Goal: Task Accomplishment & Management: Manage account settings

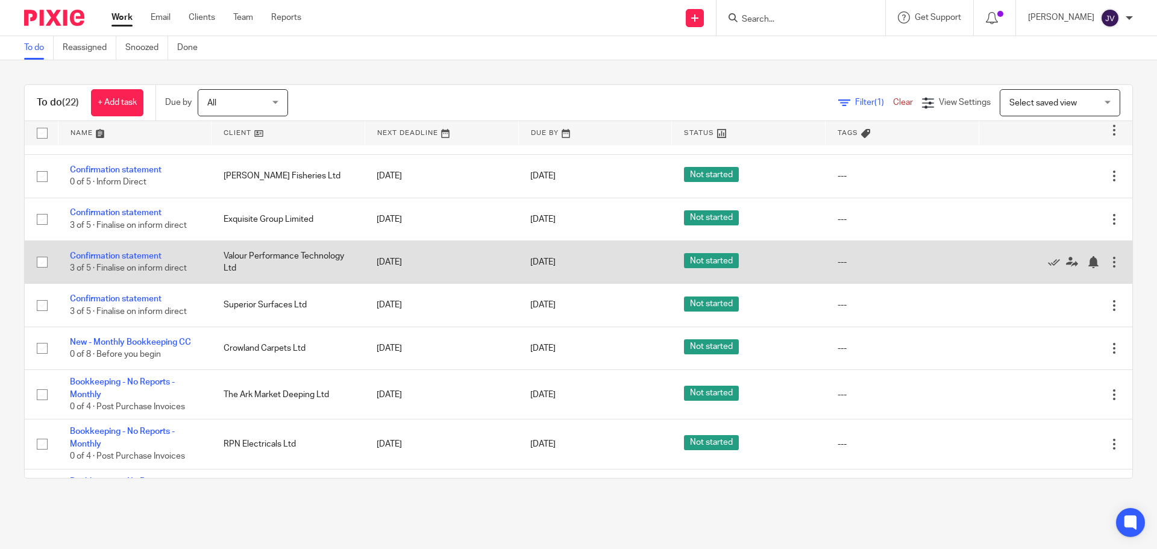
scroll to position [241, 0]
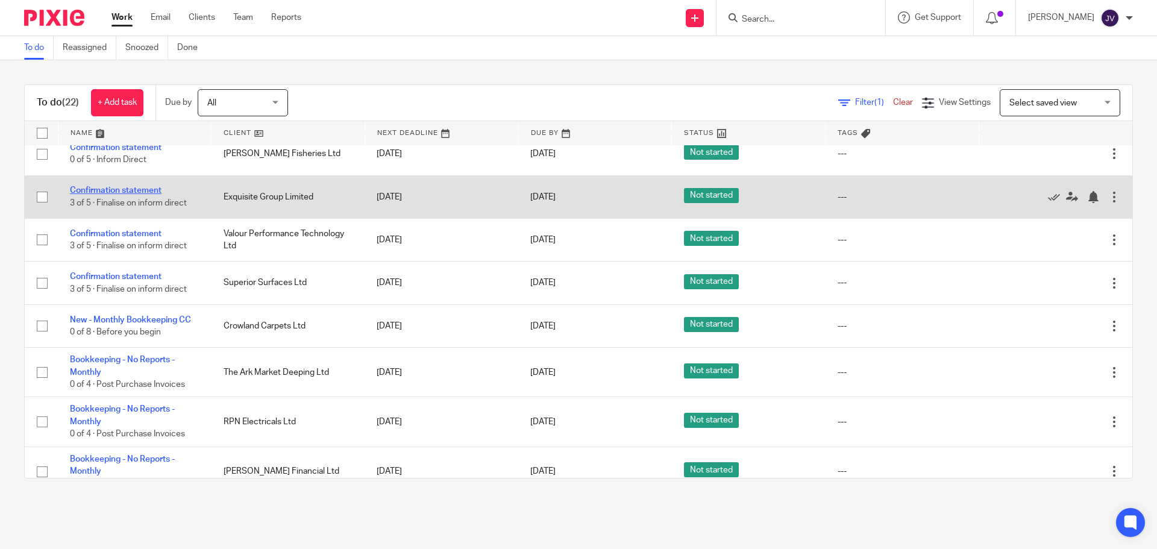
click at [96, 189] on link "Confirmation statement" at bounding box center [116, 190] width 92 height 8
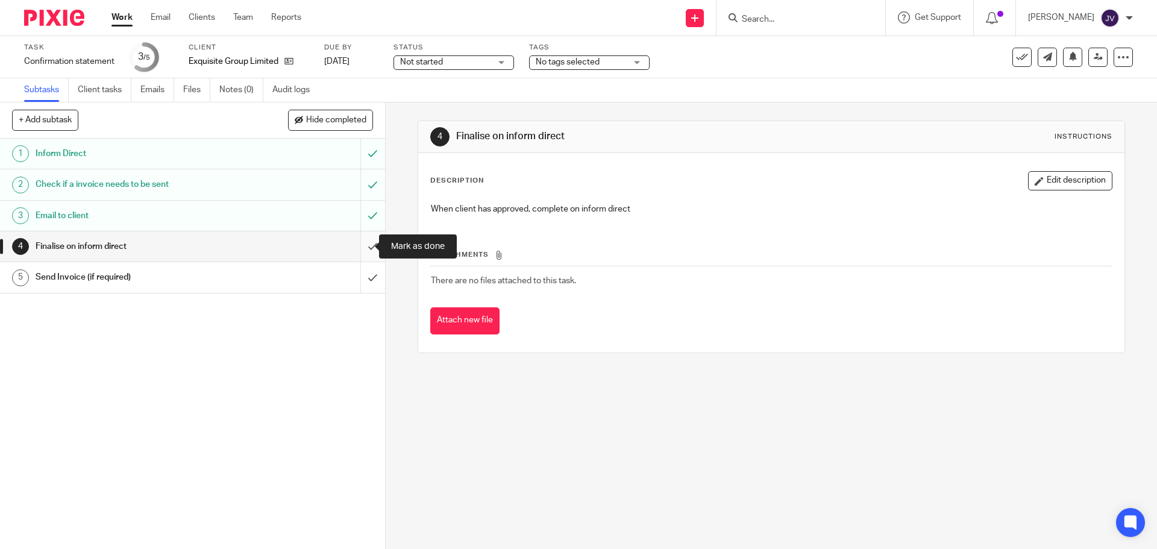
click at [365, 242] on input "submit" at bounding box center [192, 246] width 385 height 30
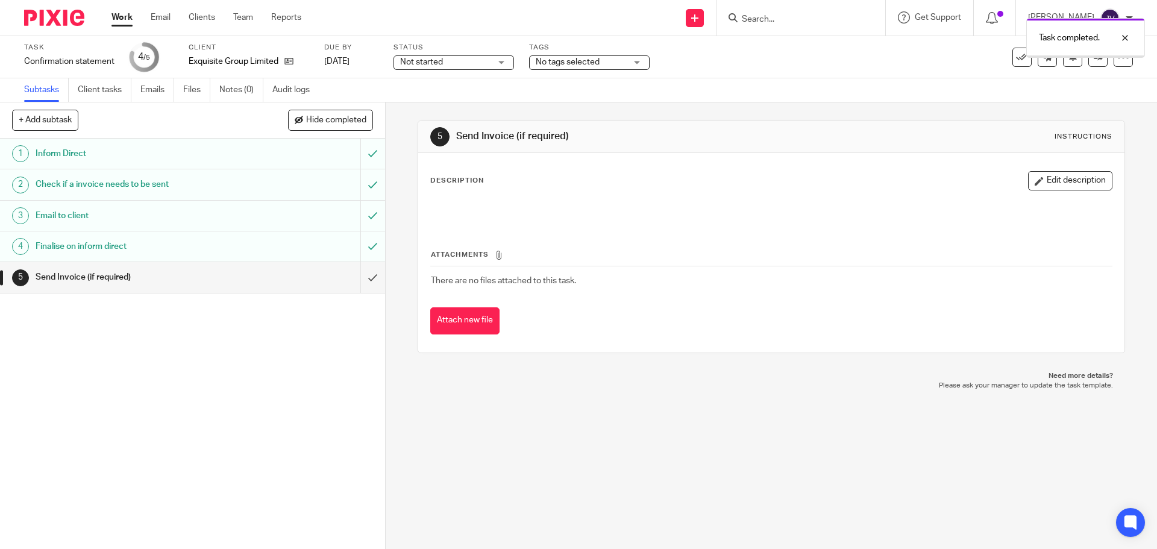
click at [73, 11] on img at bounding box center [54, 18] width 60 height 16
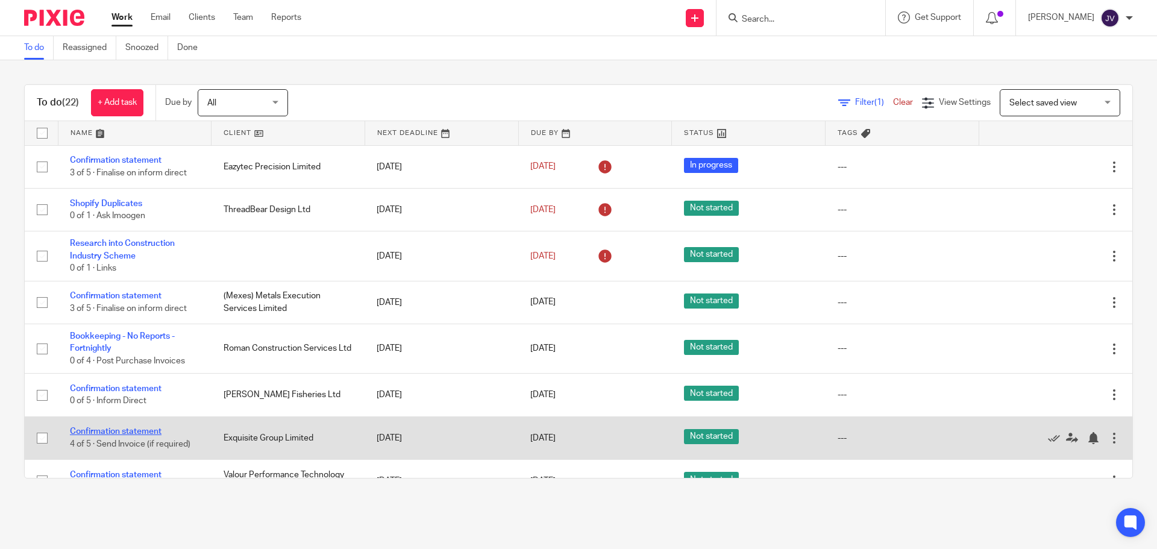
click at [142, 429] on link "Confirmation statement" at bounding box center [116, 431] width 92 height 8
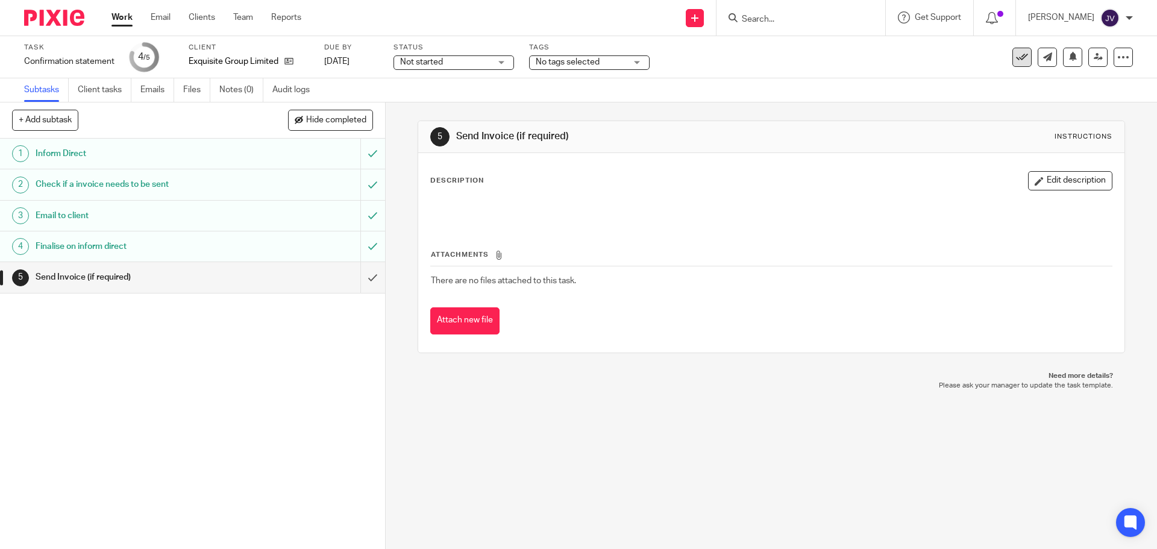
click at [1021, 59] on button at bounding box center [1021, 57] width 19 height 19
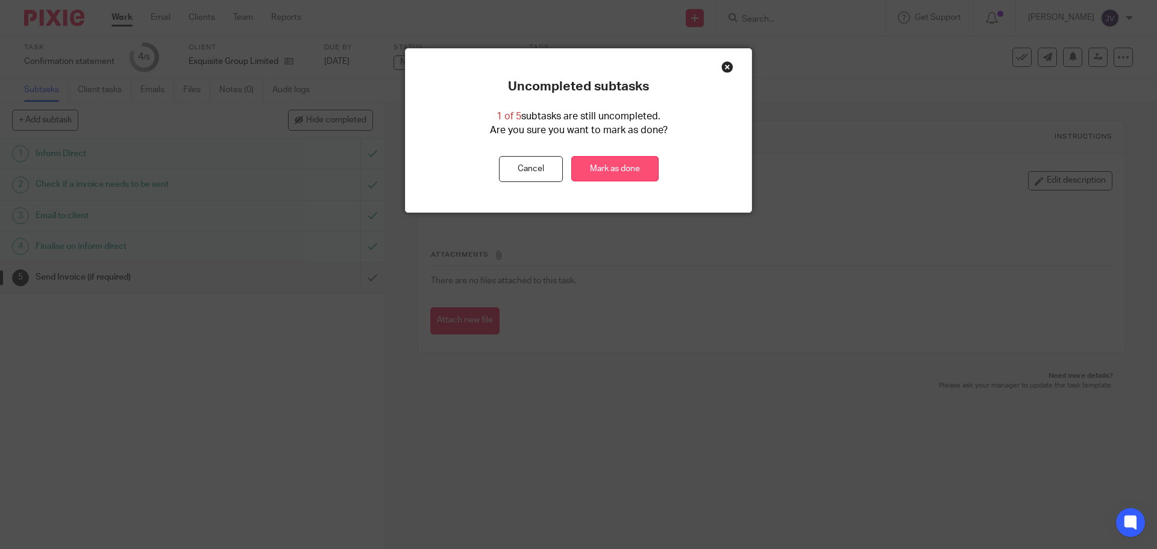
click at [631, 173] on link "Mark as done" at bounding box center [614, 169] width 87 height 26
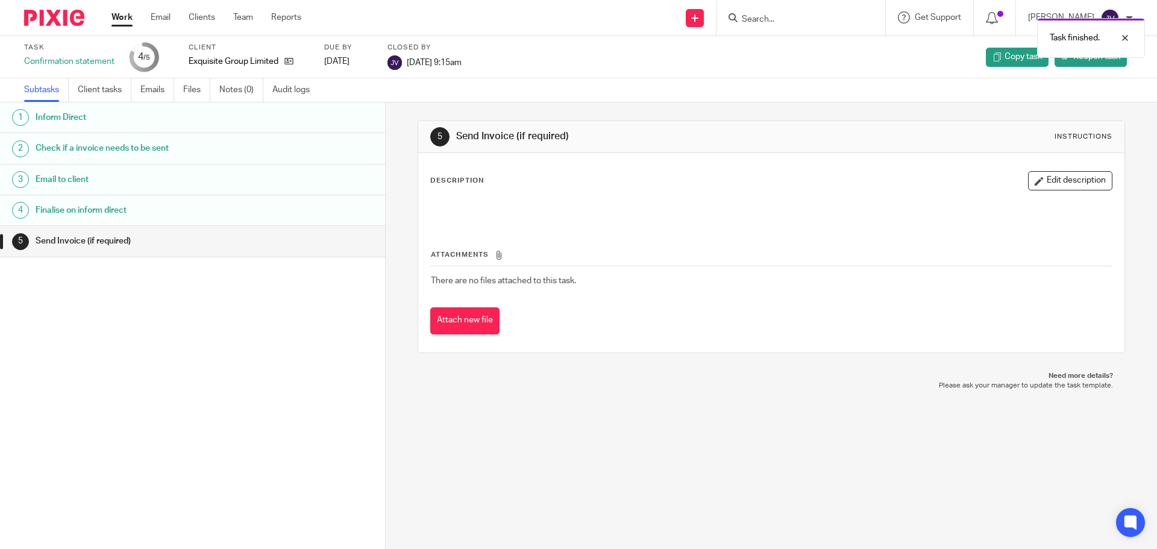
click at [58, 26] on div at bounding box center [49, 18] width 99 height 36
click at [51, 13] on img at bounding box center [54, 18] width 60 height 16
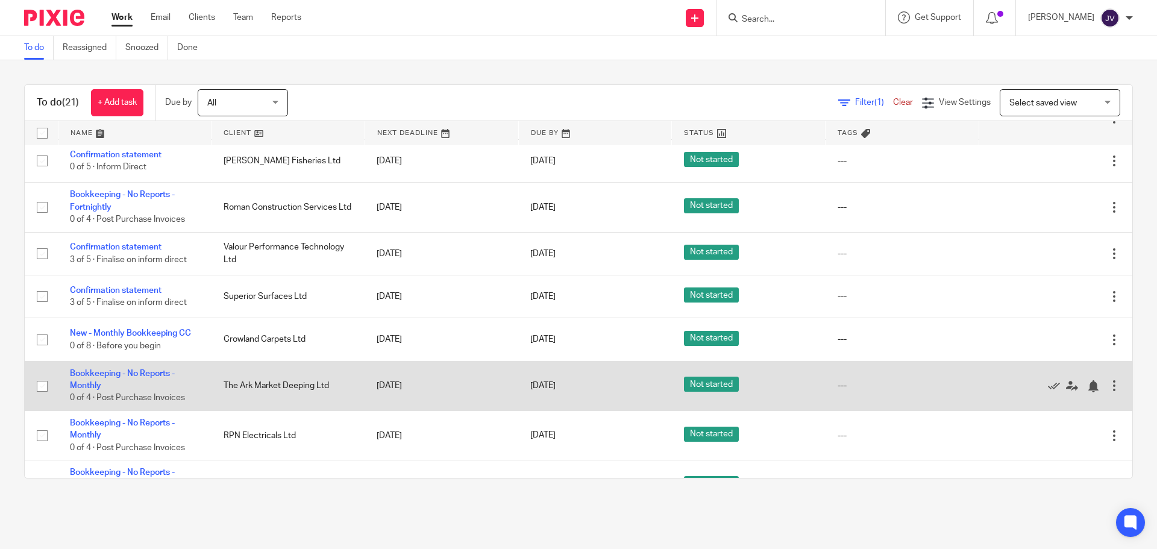
scroll to position [301, 0]
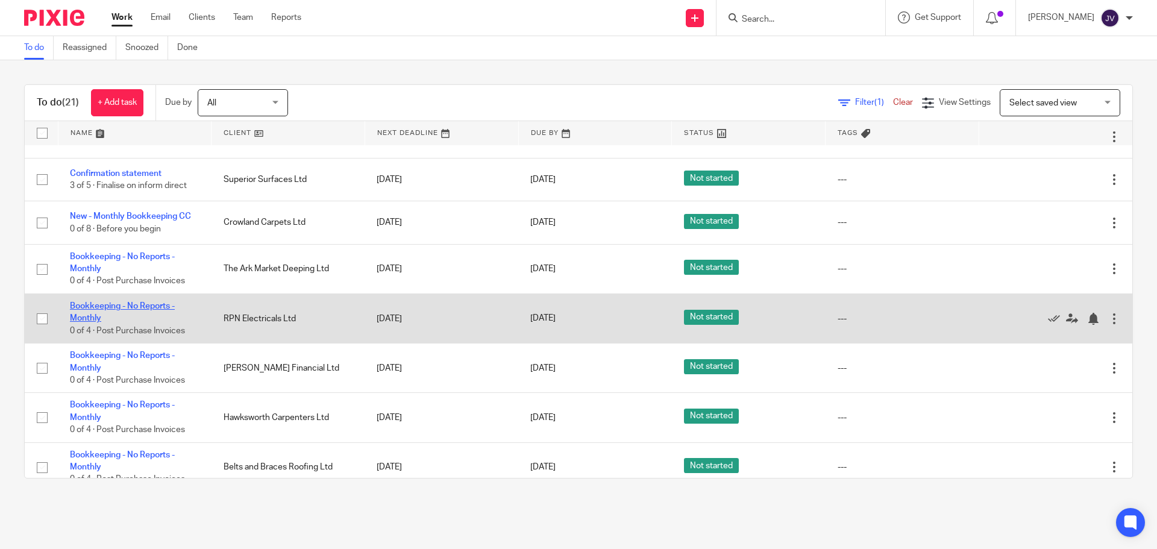
click at [134, 307] on link "Bookkeeping - No Reports - Monthly" at bounding box center [122, 312] width 105 height 20
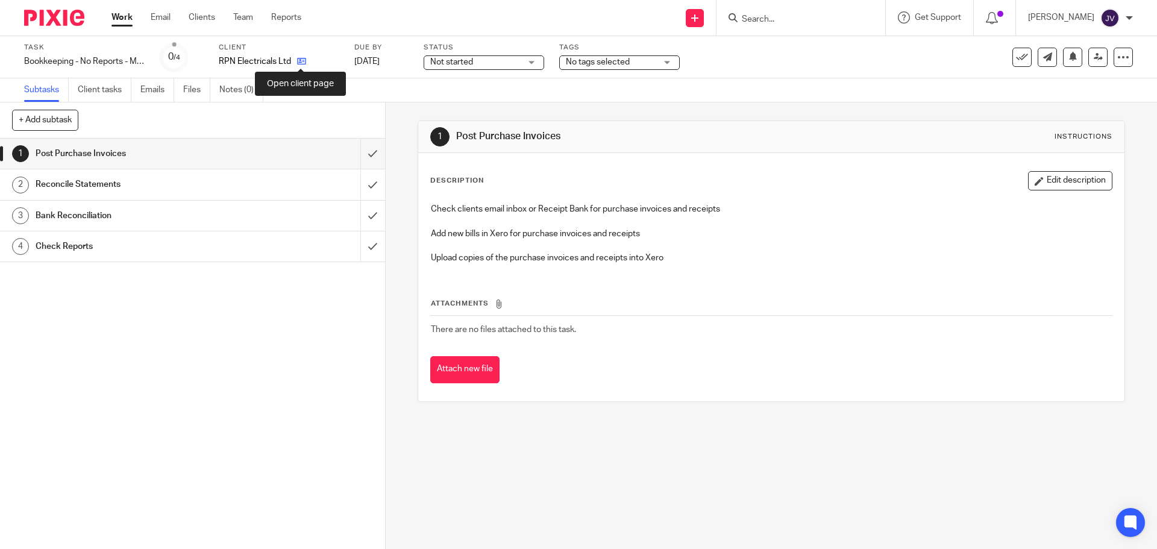
click at [298, 58] on icon at bounding box center [301, 61] width 9 height 9
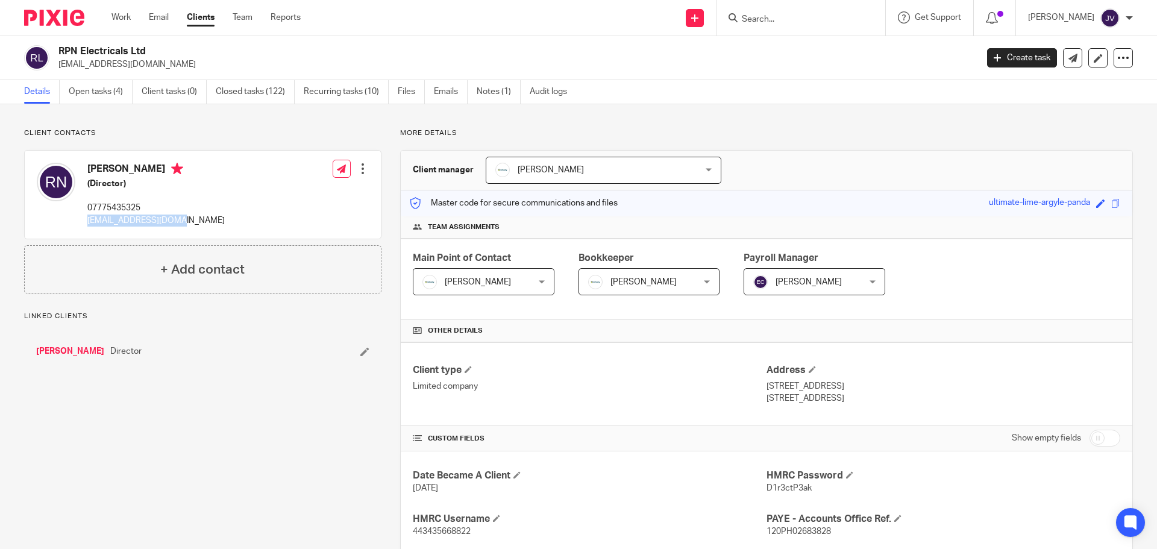
drag, startPoint x: 199, startPoint y: 219, endPoint x: 84, endPoint y: 226, distance: 114.7
click at [84, 226] on div "Ryan Newman (Director) 07775435325 rpnewman90@gmail.com Edit contact Create cli…" at bounding box center [203, 195] width 356 height 88
copy p "[EMAIL_ADDRESS][DOMAIN_NAME]"
click at [433, 94] on ul "Details Open tasks (4) Client tasks (0) Closed tasks (122) Recurring tasks (10)…" at bounding box center [304, 92] width 561 height 24
click at [438, 94] on link "Emails" at bounding box center [451, 92] width 34 height 24
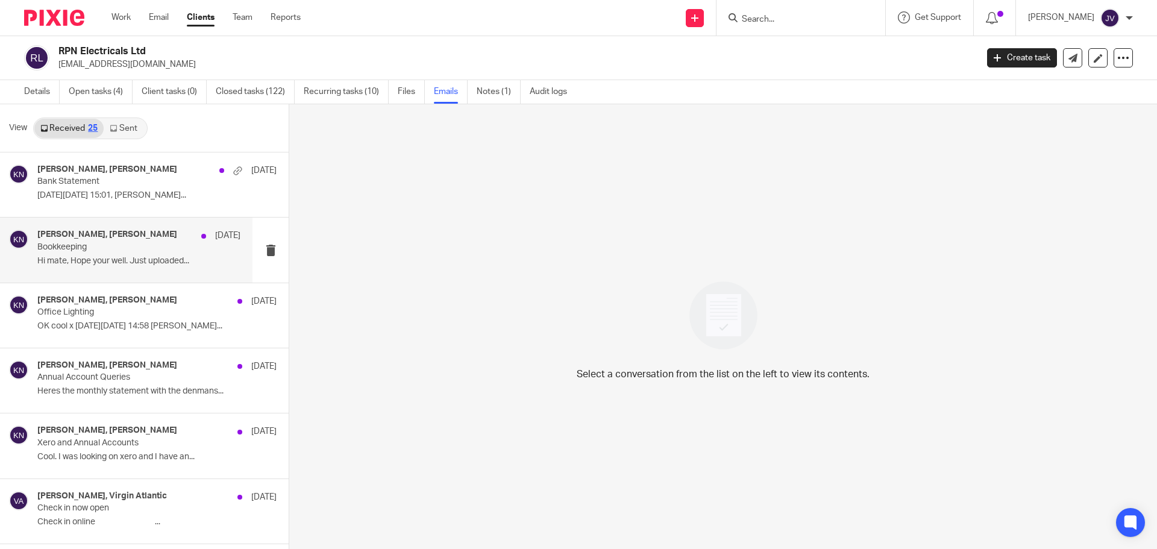
click at [122, 259] on p "Hi mate, Hope your well. Just uploaded..." at bounding box center [138, 261] width 203 height 10
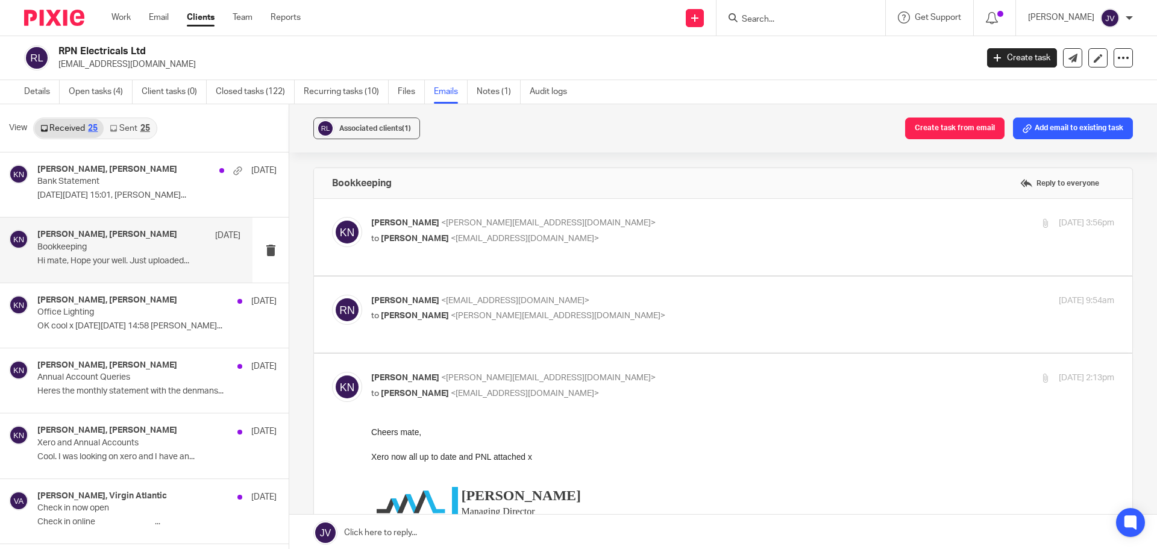
click at [442, 248] on label at bounding box center [723, 237] width 818 height 77
click at [332, 217] on input "checkbox" at bounding box center [331, 216] width 1 height 1
checkbox input "true"
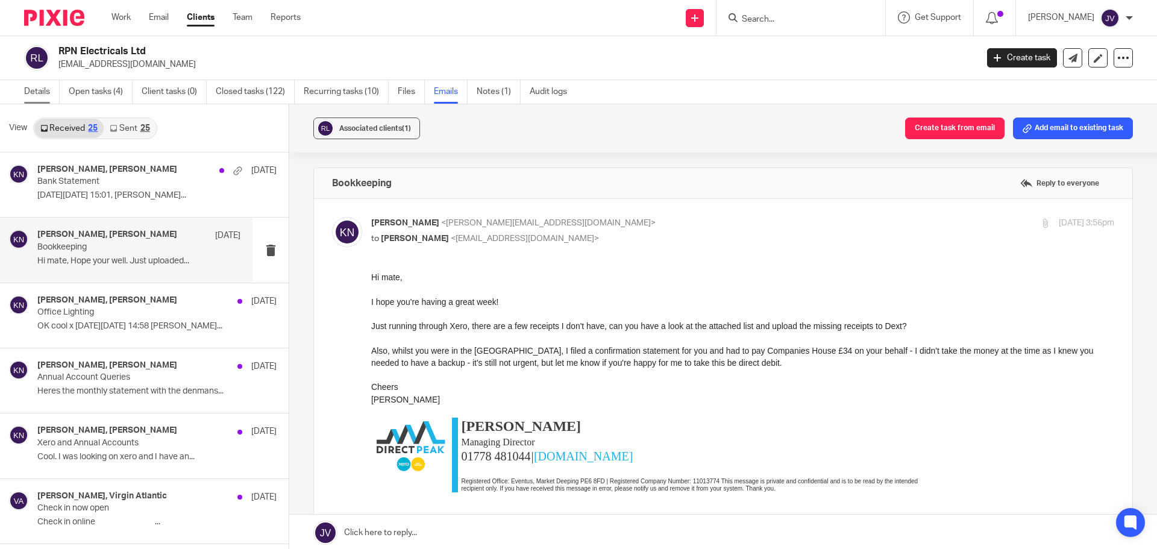
click at [36, 95] on link "Details" at bounding box center [42, 92] width 36 height 24
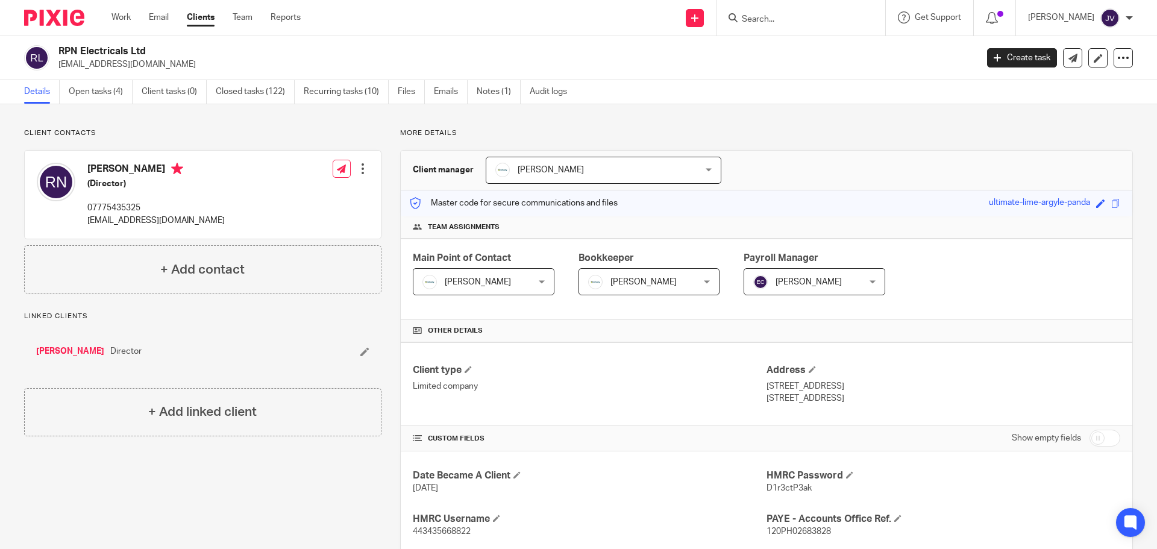
click at [37, 17] on img at bounding box center [54, 18] width 60 height 16
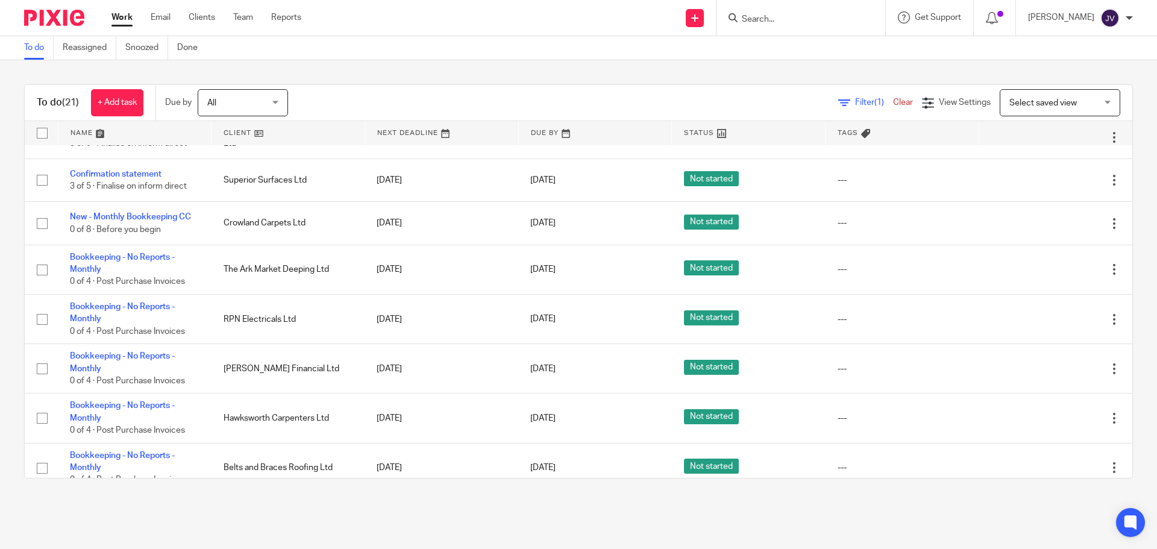
scroll to position [301, 0]
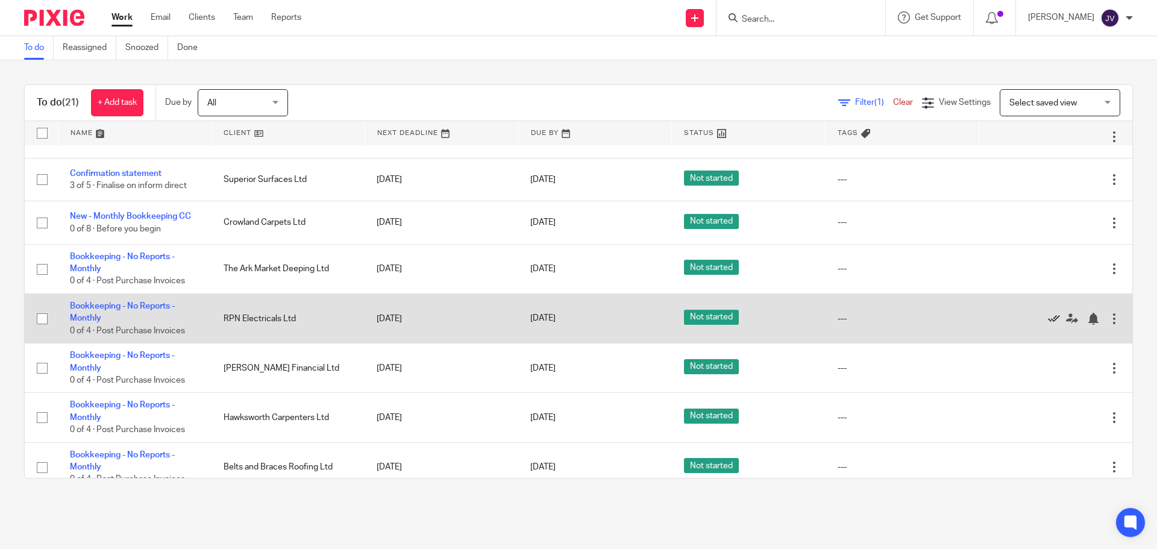
click at [1048, 322] on icon at bounding box center [1054, 319] width 12 height 12
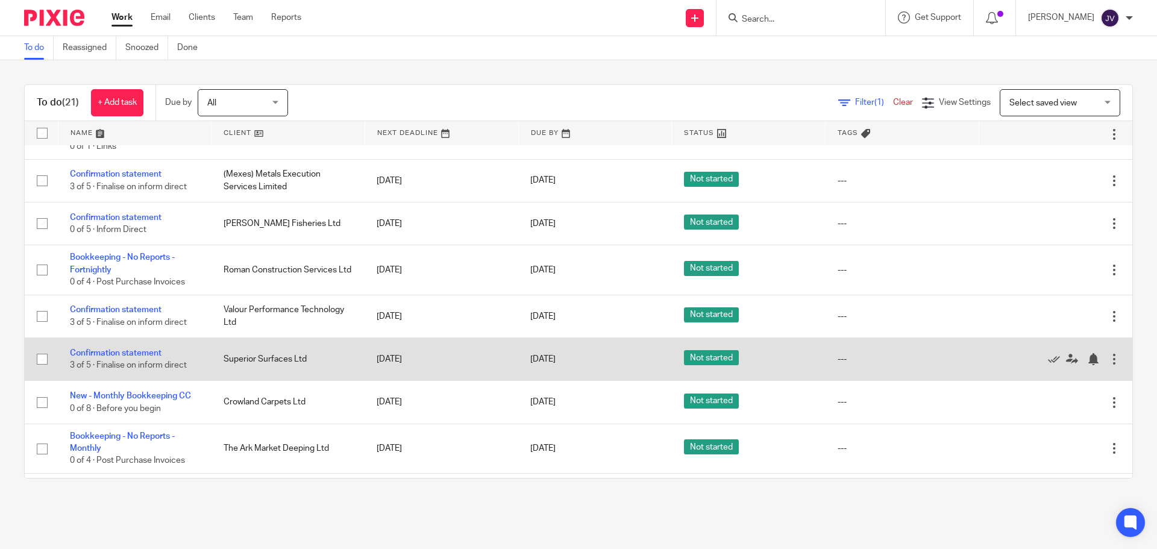
scroll to position [121, 0]
